Goal: Navigation & Orientation: Find specific page/section

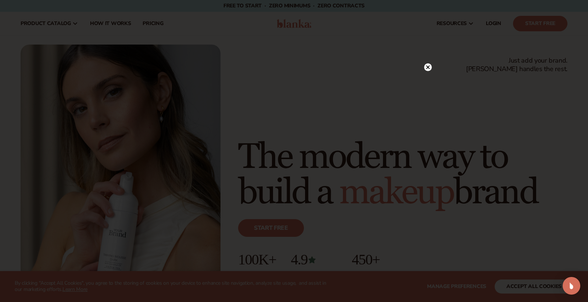
click at [428, 69] on circle at bounding box center [428, 67] width 8 height 8
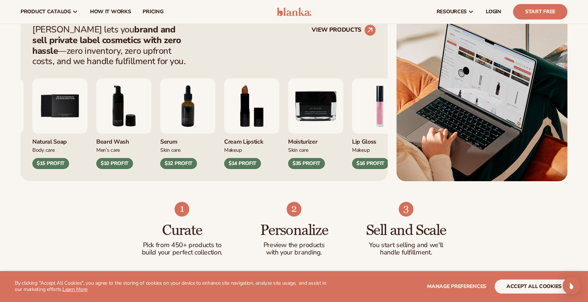
scroll to position [279, 0]
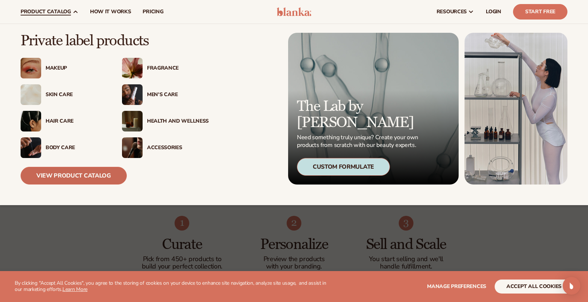
click at [82, 175] on link "View Product Catalog" at bounding box center [74, 176] width 106 height 18
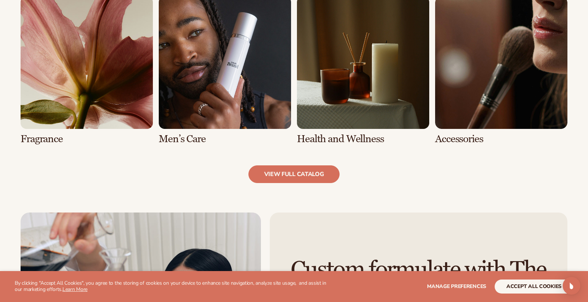
scroll to position [716, 0]
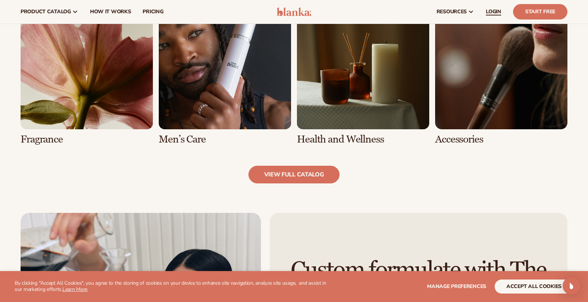
click at [497, 12] on span "LOGIN" at bounding box center [493, 12] width 15 height 6
